Goal: Communication & Community: Answer question/provide support

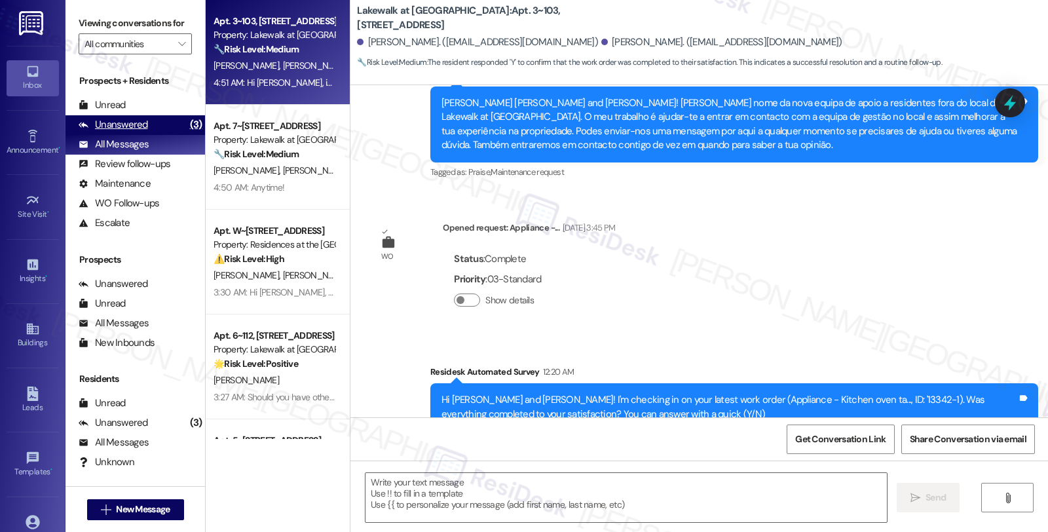
type textarea "Fetching suggested responses. Please feel free to read through the conversation…"
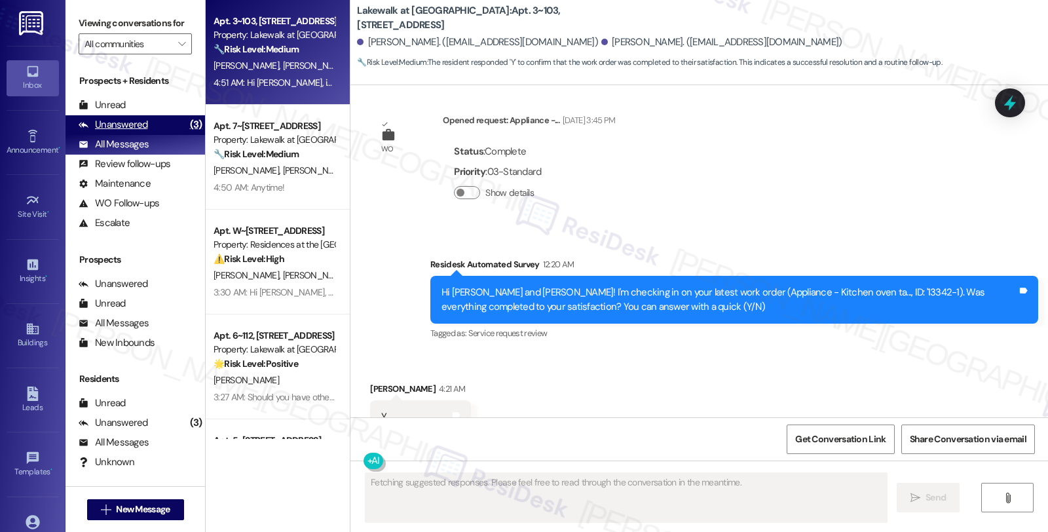
scroll to position [565, 0]
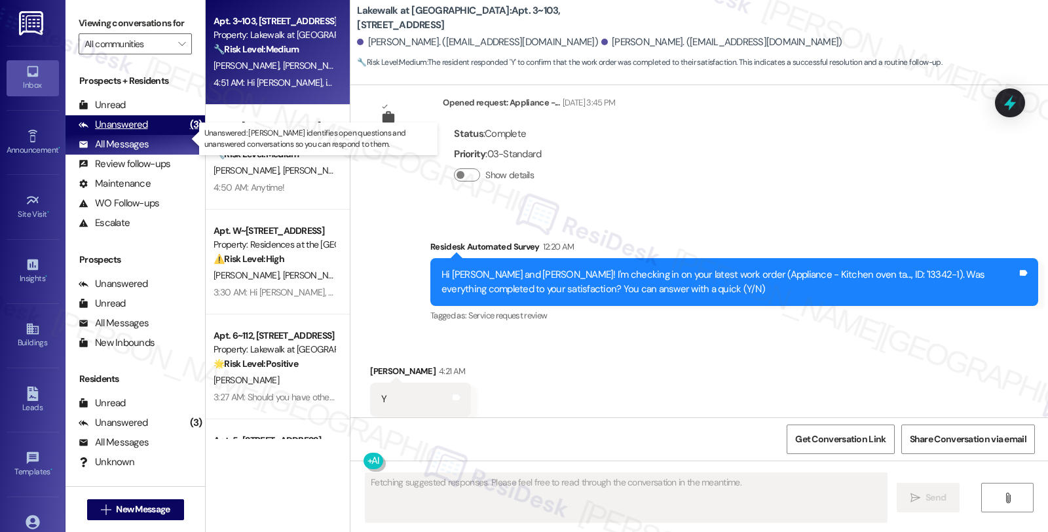
click at [136, 132] on div "Unanswered" at bounding box center [113, 125] width 69 height 14
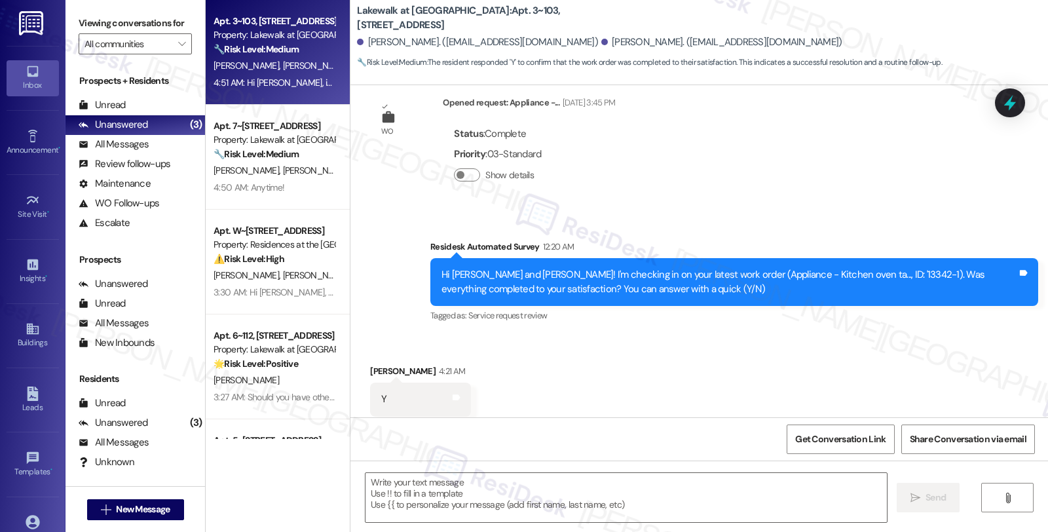
click at [904, 335] on div "Received via SMS [PERSON_NAME] 4:21 AM Y Tags and notes Tagged as: Positive res…" at bounding box center [699, 390] width 698 height 111
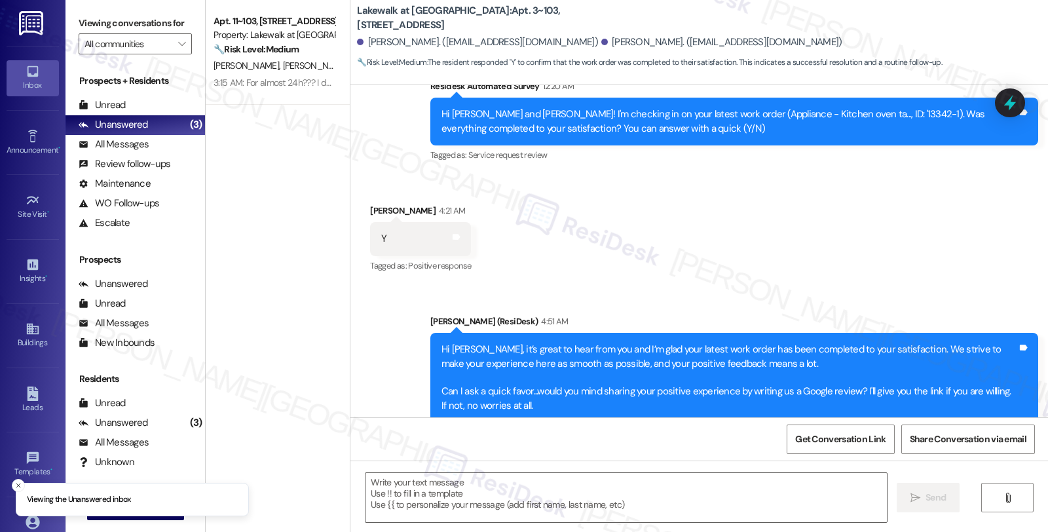
scroll to position [731, 0]
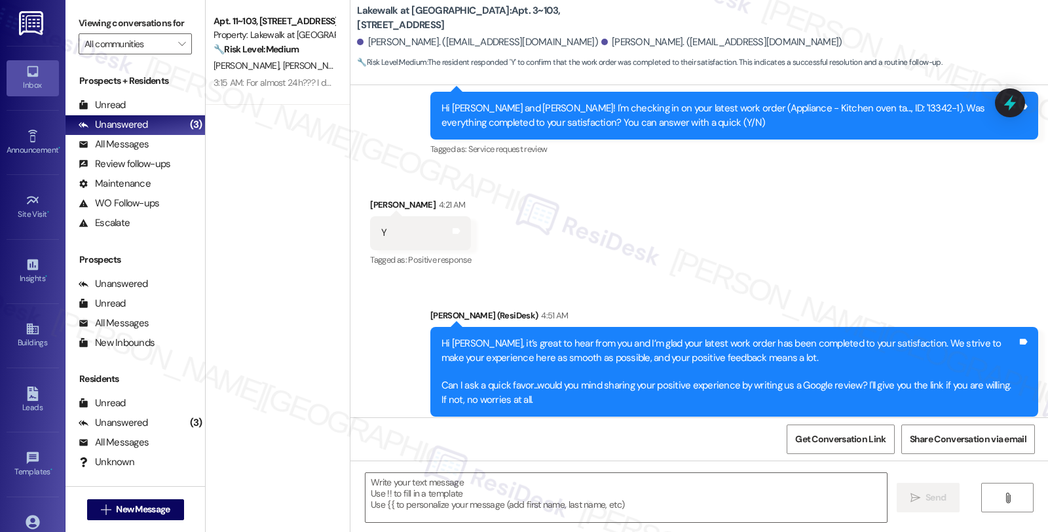
click at [295, 41] on div "Property: Lakewalk at [GEOGRAPHIC_DATA]" at bounding box center [274, 35] width 121 height 14
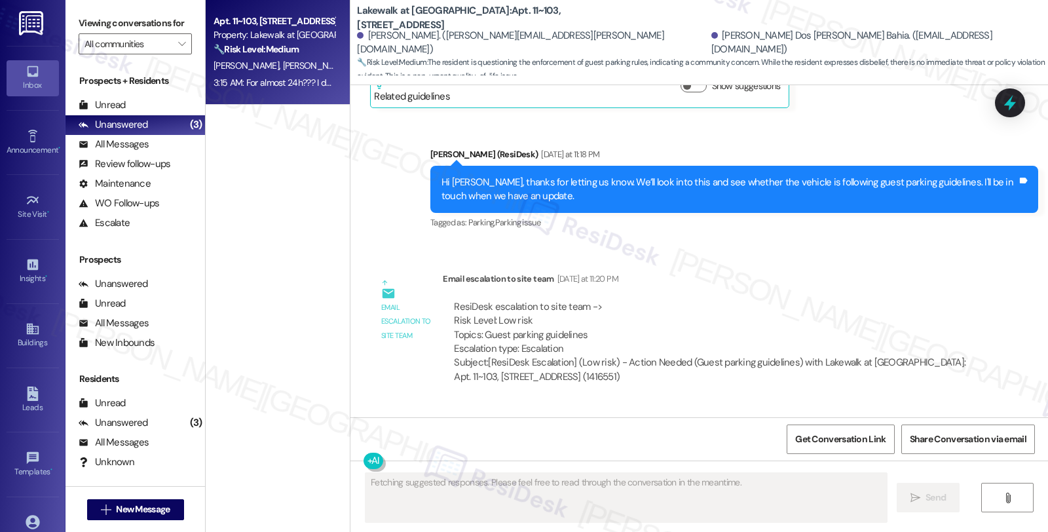
scroll to position [5697, 0]
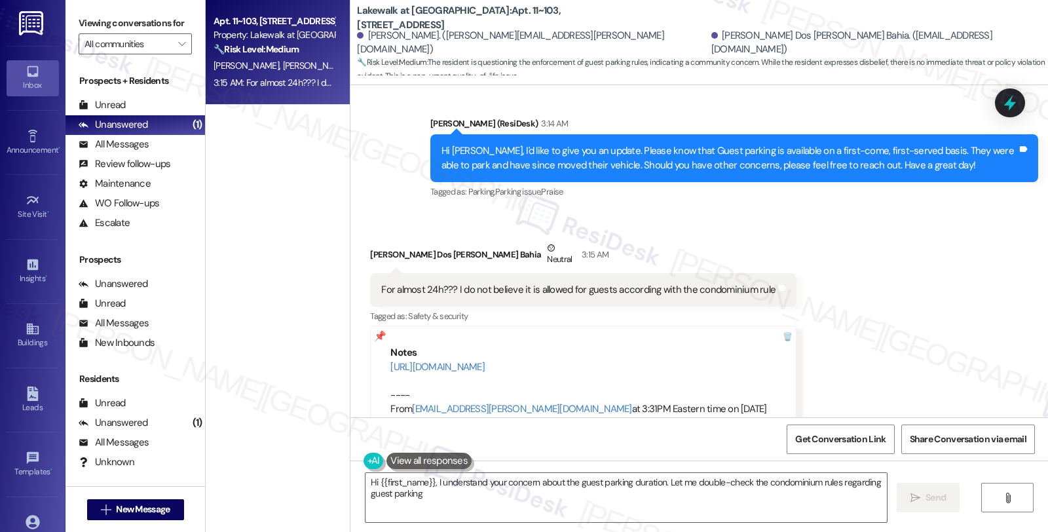
type textarea "Hi {{first_name}}, I understand your concern about the guest parking duration. …"
